Goal: Obtain resource: Download file/media

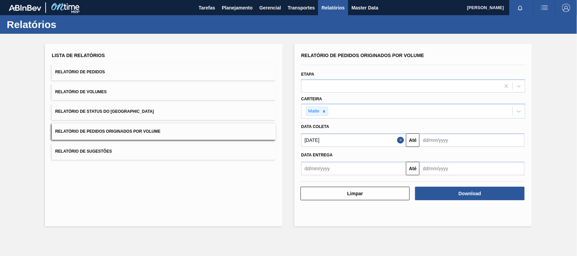
click at [330, 6] on span "Relatórios" at bounding box center [332, 8] width 23 height 8
click at [346, 193] on button "Limpar" at bounding box center [354, 194] width 109 height 14
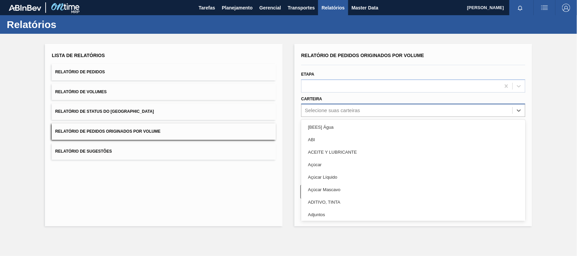
click at [342, 114] on div "Selecione suas carteiras" at bounding box center [406, 111] width 211 height 10
type input "mal"
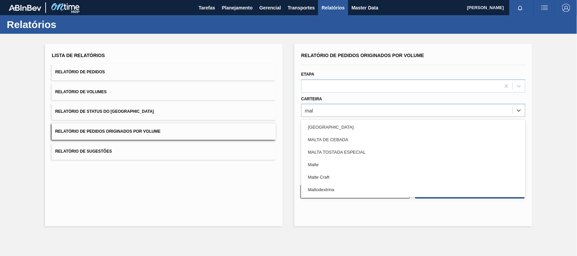
click at [311, 166] on div "Malte" at bounding box center [413, 164] width 224 height 12
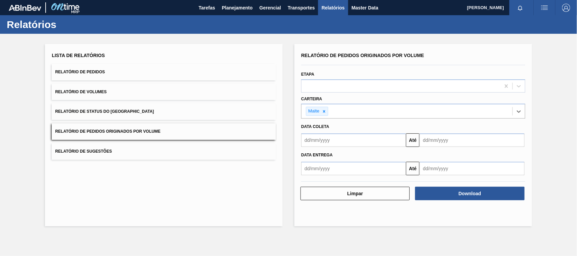
click at [368, 140] on input "text" at bounding box center [353, 140] width 105 height 14
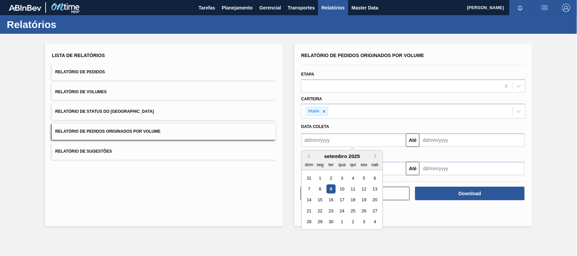
type input "[DATE]"
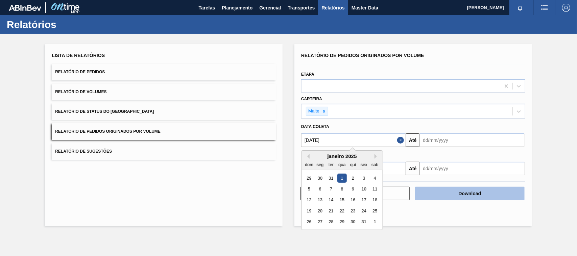
click at [446, 193] on button "Download" at bounding box center [469, 194] width 109 height 14
